Goal: Check status: Check status

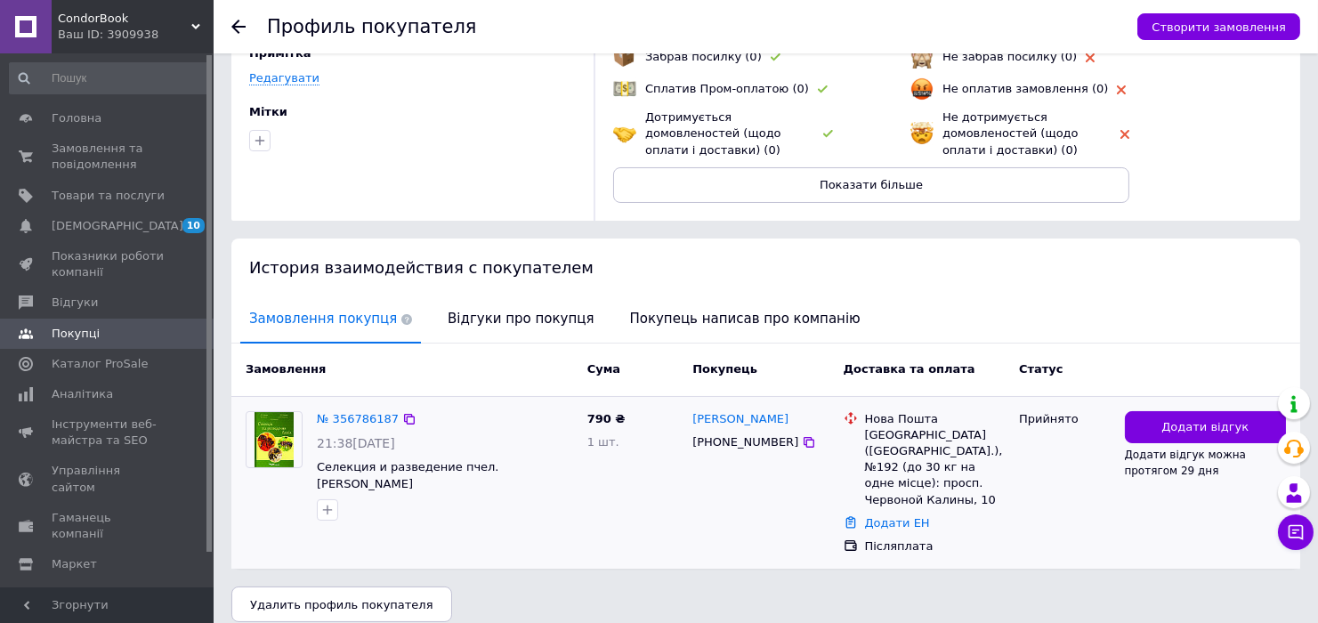
scroll to position [166, 0]
click at [102, 145] on span "Замовлення та повідомлення" at bounding box center [108, 157] width 113 height 32
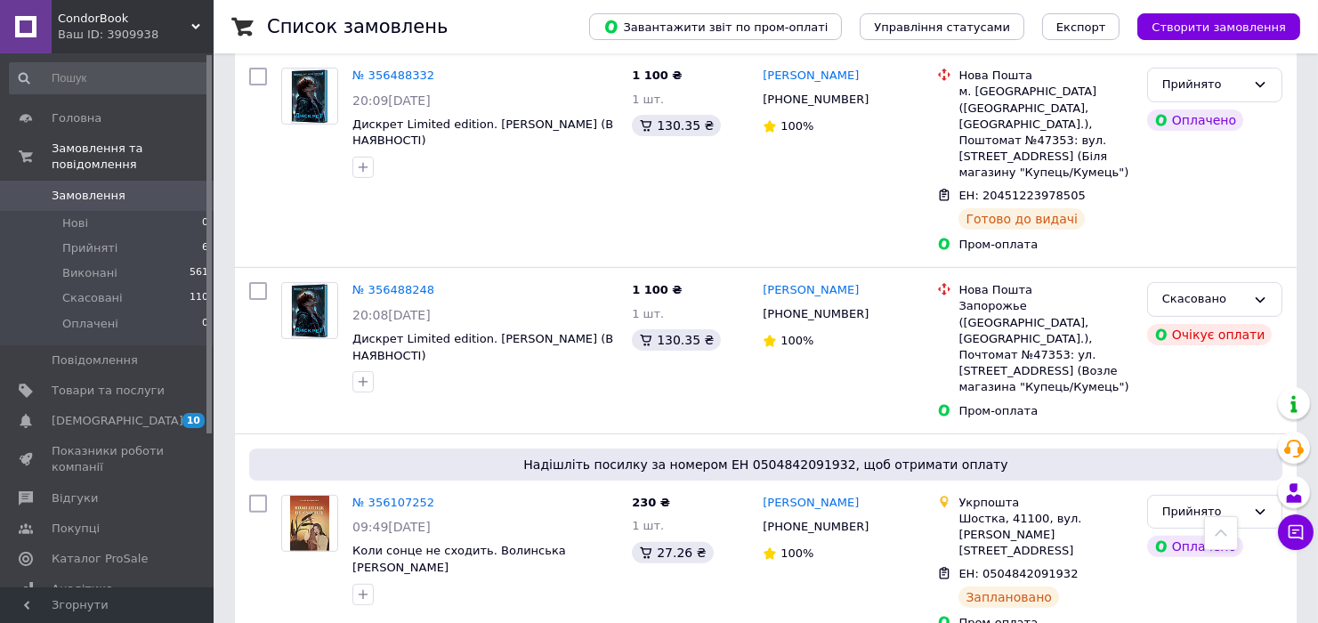
scroll to position [691, 0]
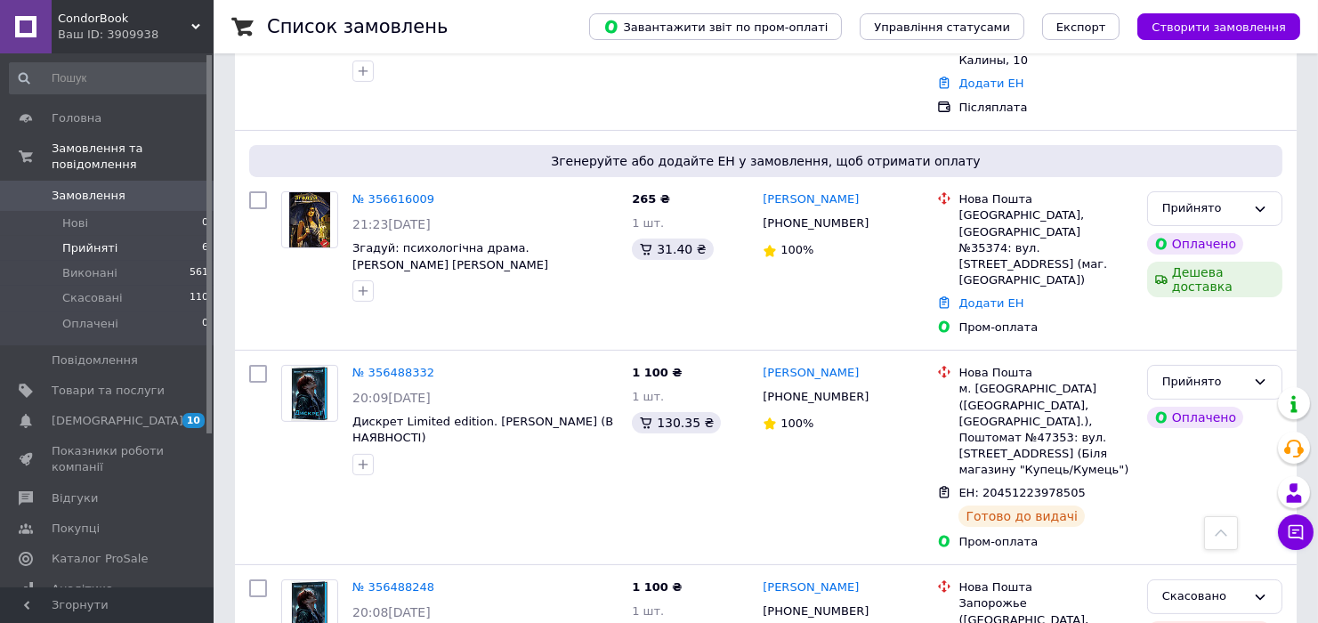
click at [93, 240] on span "Прийняті" at bounding box center [89, 248] width 55 height 16
